Goal: Task Accomplishment & Management: Complete application form

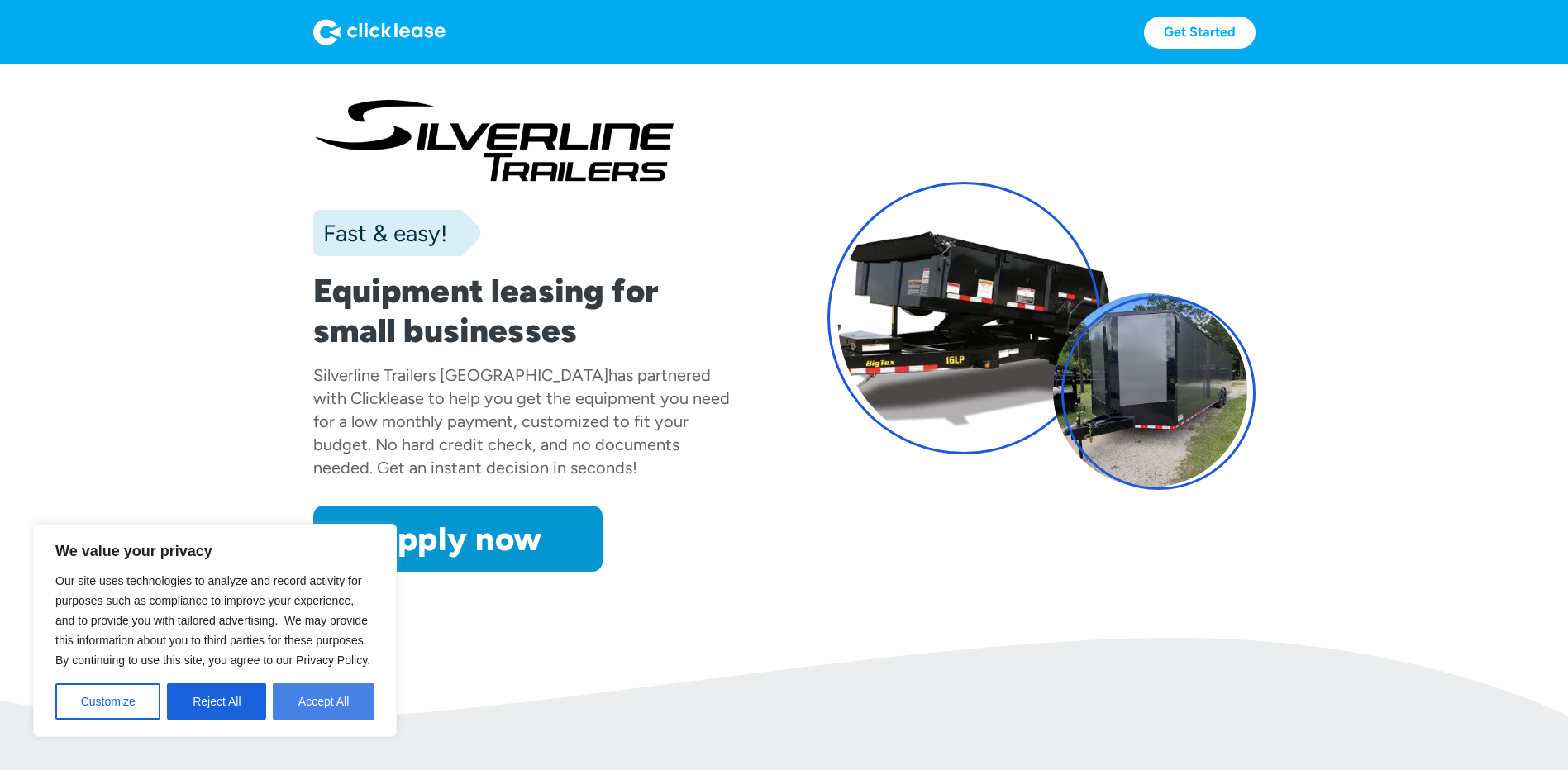
click at [327, 699] on button "Accept All" at bounding box center [323, 701] width 101 height 36
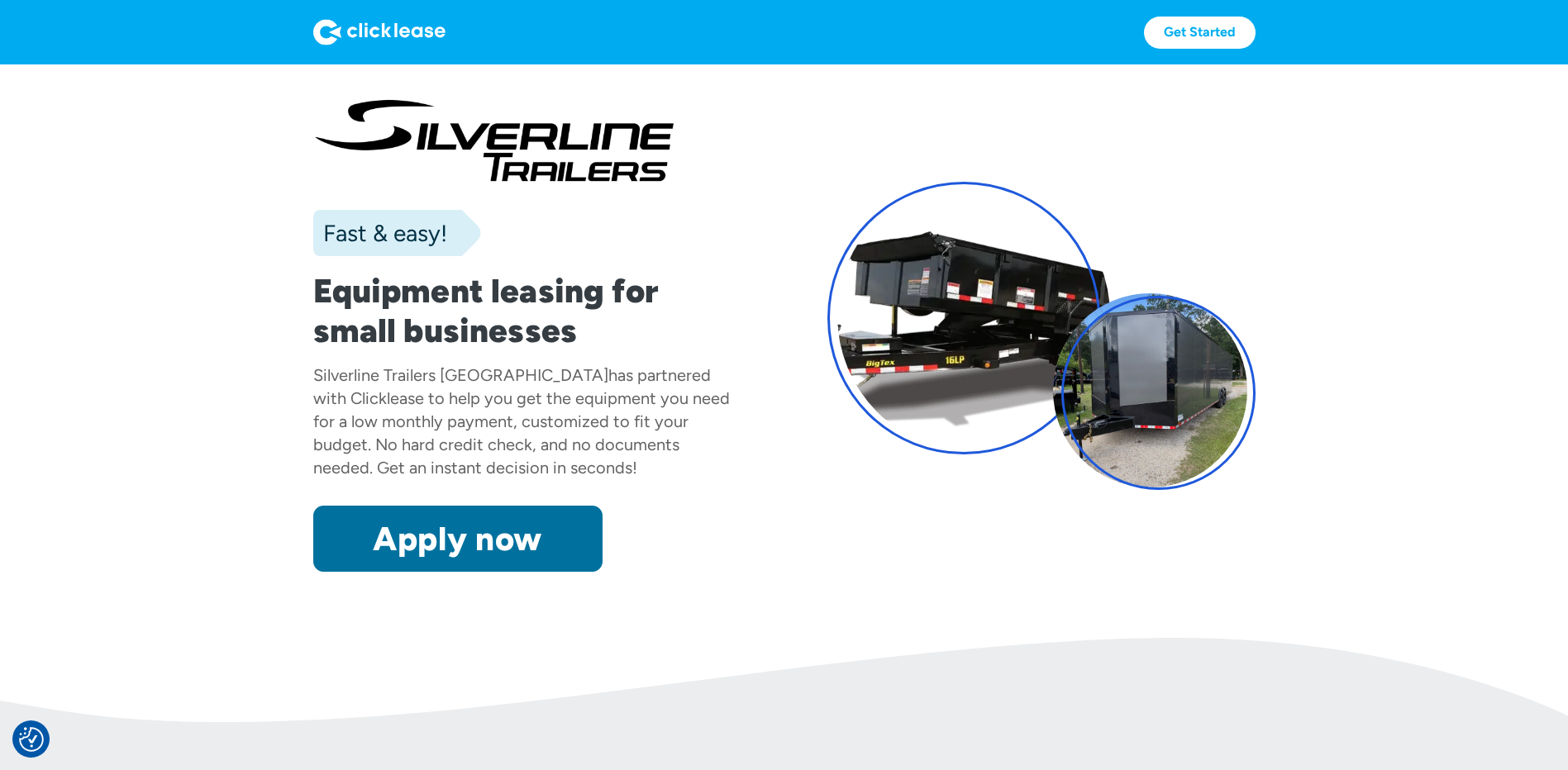
click at [470, 550] on link "Apply now" at bounding box center [457, 539] width 290 height 66
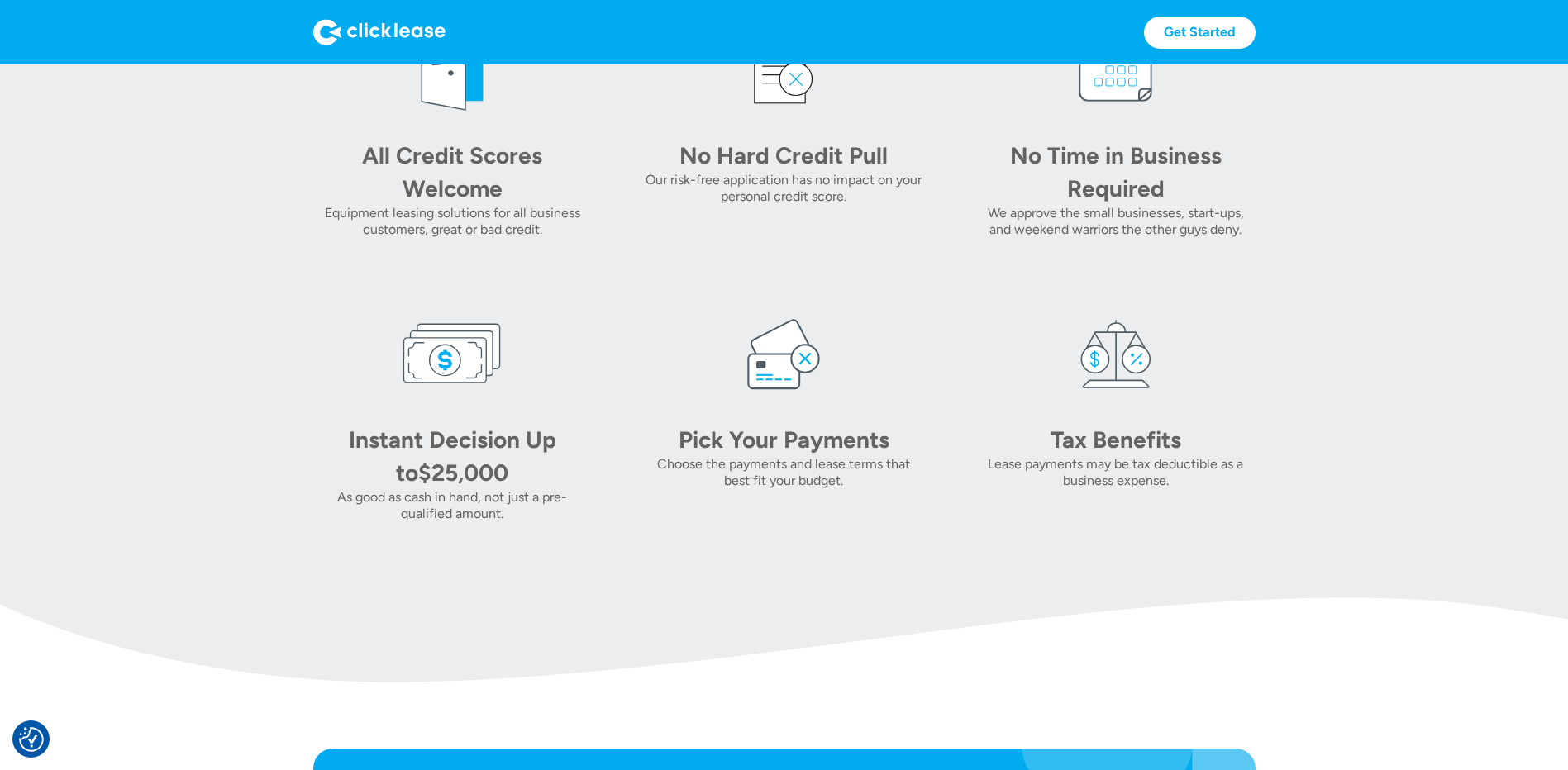
scroll to position [827, 0]
